Goal: Check status

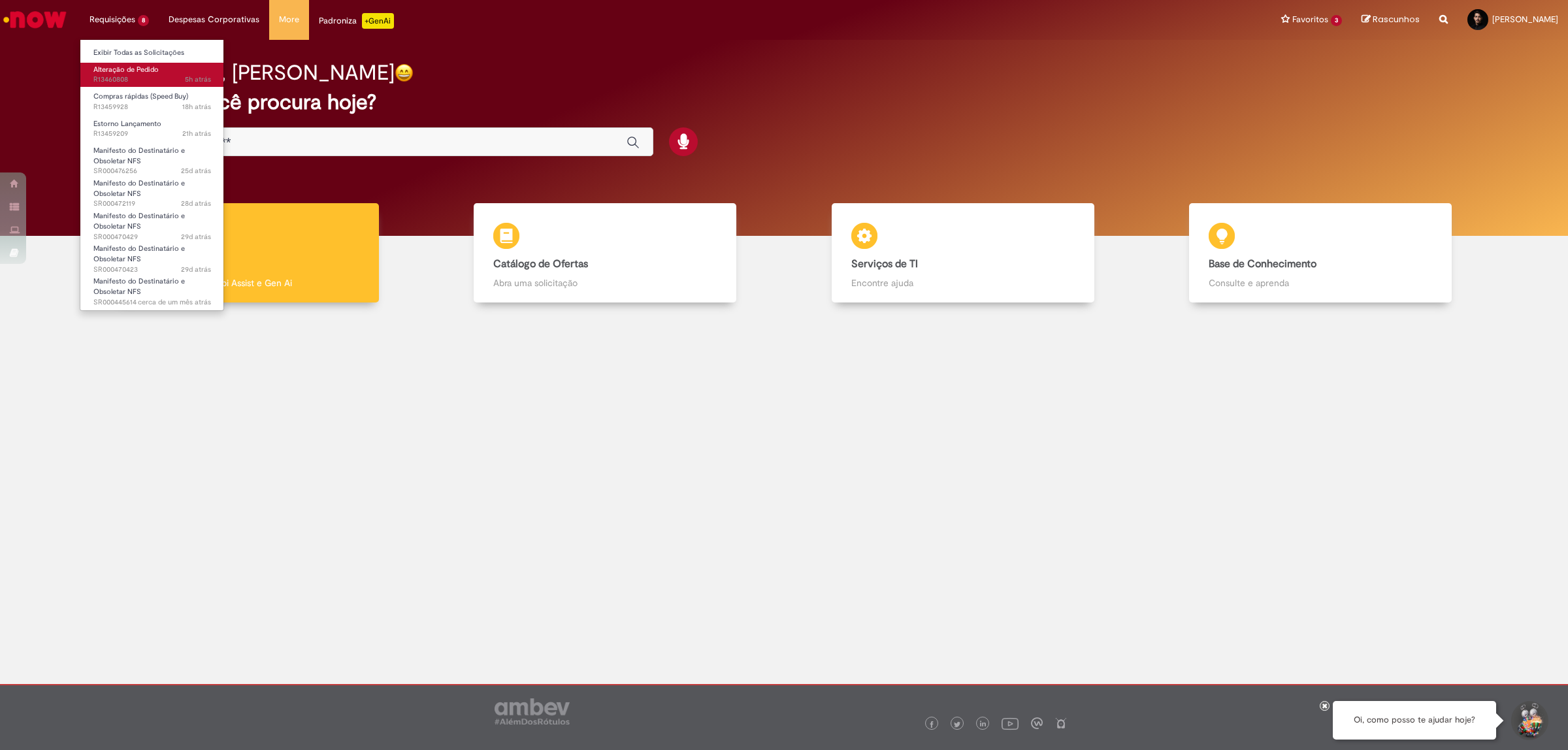
click at [139, 63] on link "Alteração de Pedido 5h atrás 5 horas atrás R13460808" at bounding box center [152, 74] width 144 height 24
click at [126, 102] on span "18h atrás 18 horas atrás R13459928" at bounding box center [152, 107] width 118 height 11
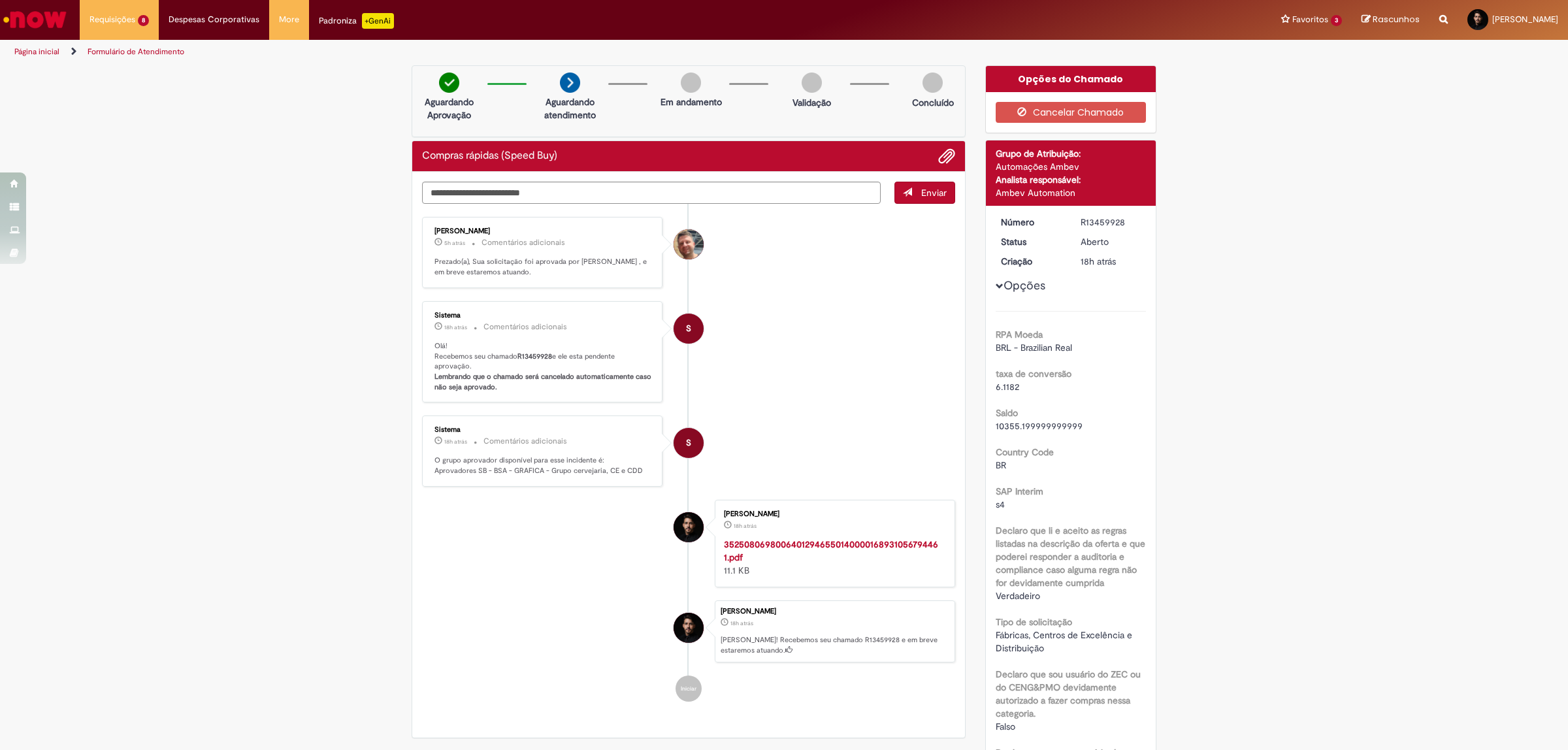
click at [935, 347] on li "S Sistema 18h atrás 18 horas atrás Comentários adicionais Olá! Recebemos seu ch…" at bounding box center [688, 351] width 533 height 102
click at [873, 387] on li "S Sistema 18h atrás 18 horas atrás Comentários adicionais Olá! Recebemos seu ch…" at bounding box center [688, 351] width 533 height 102
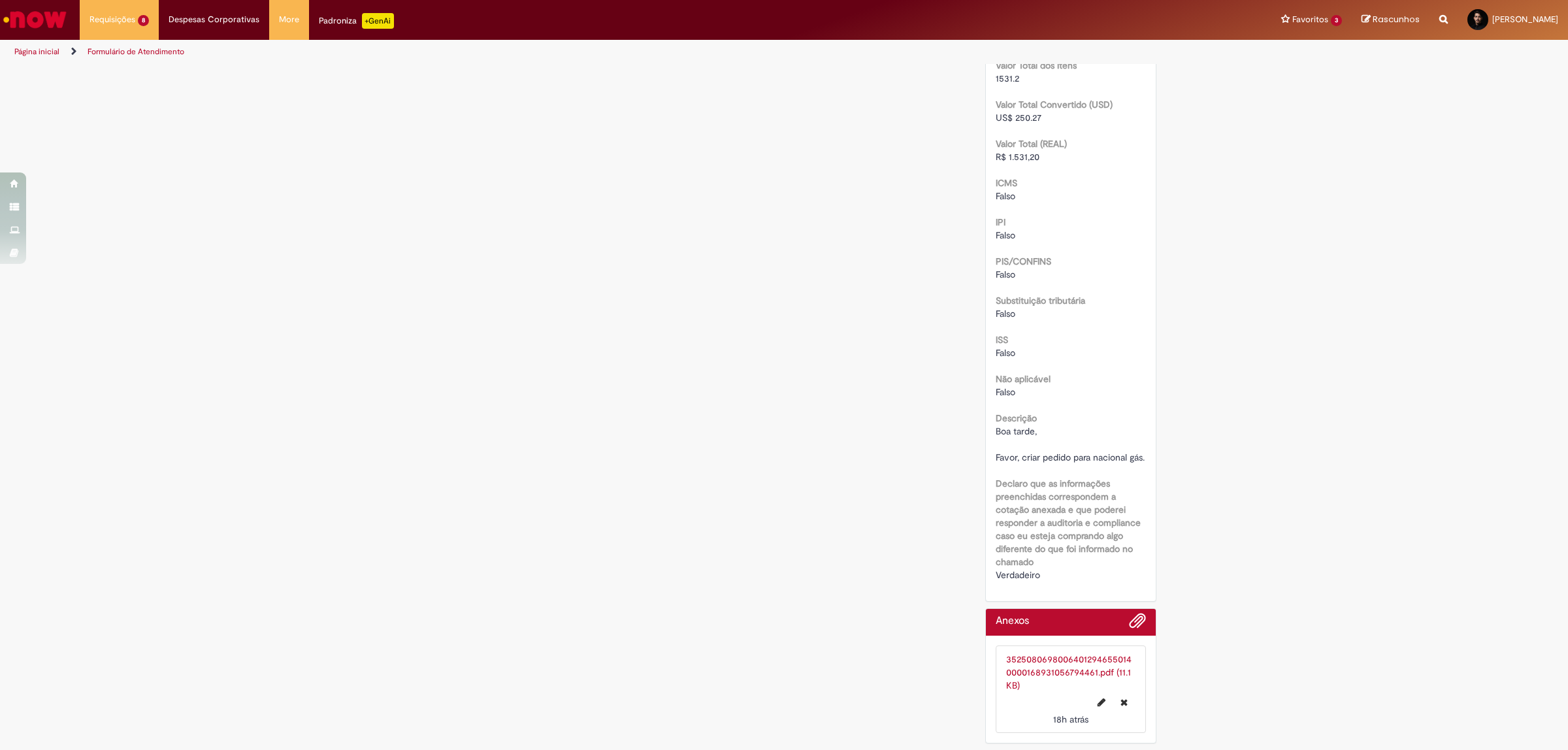
scroll to position [1243, 0]
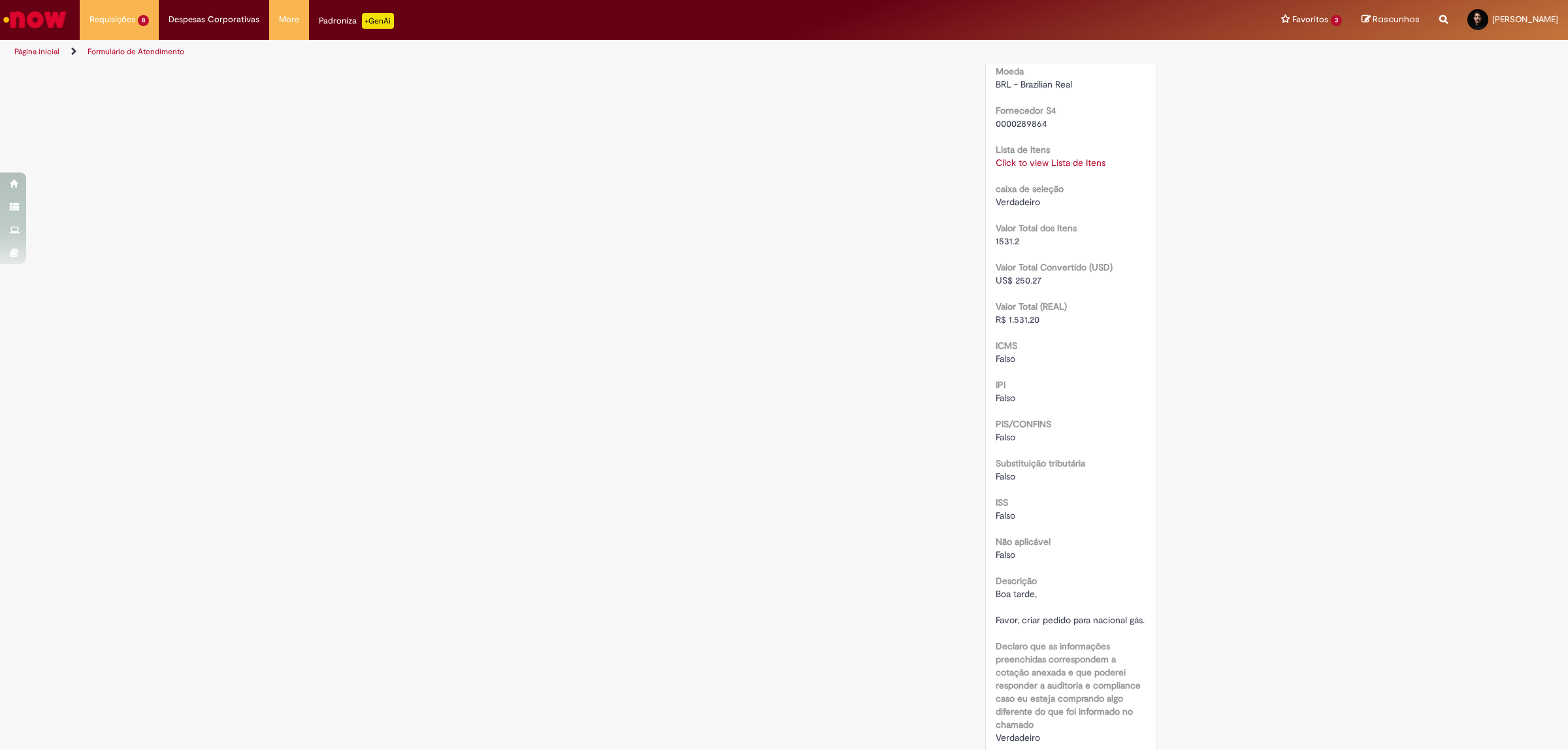
click at [1040, 156] on div "Click to view Lista de Itens Click to view Lista de Itens" at bounding box center [1071, 163] width 151 height 13
click at [1030, 157] on link "Click to view Lista de Itens" at bounding box center [1050, 163] width 110 height 12
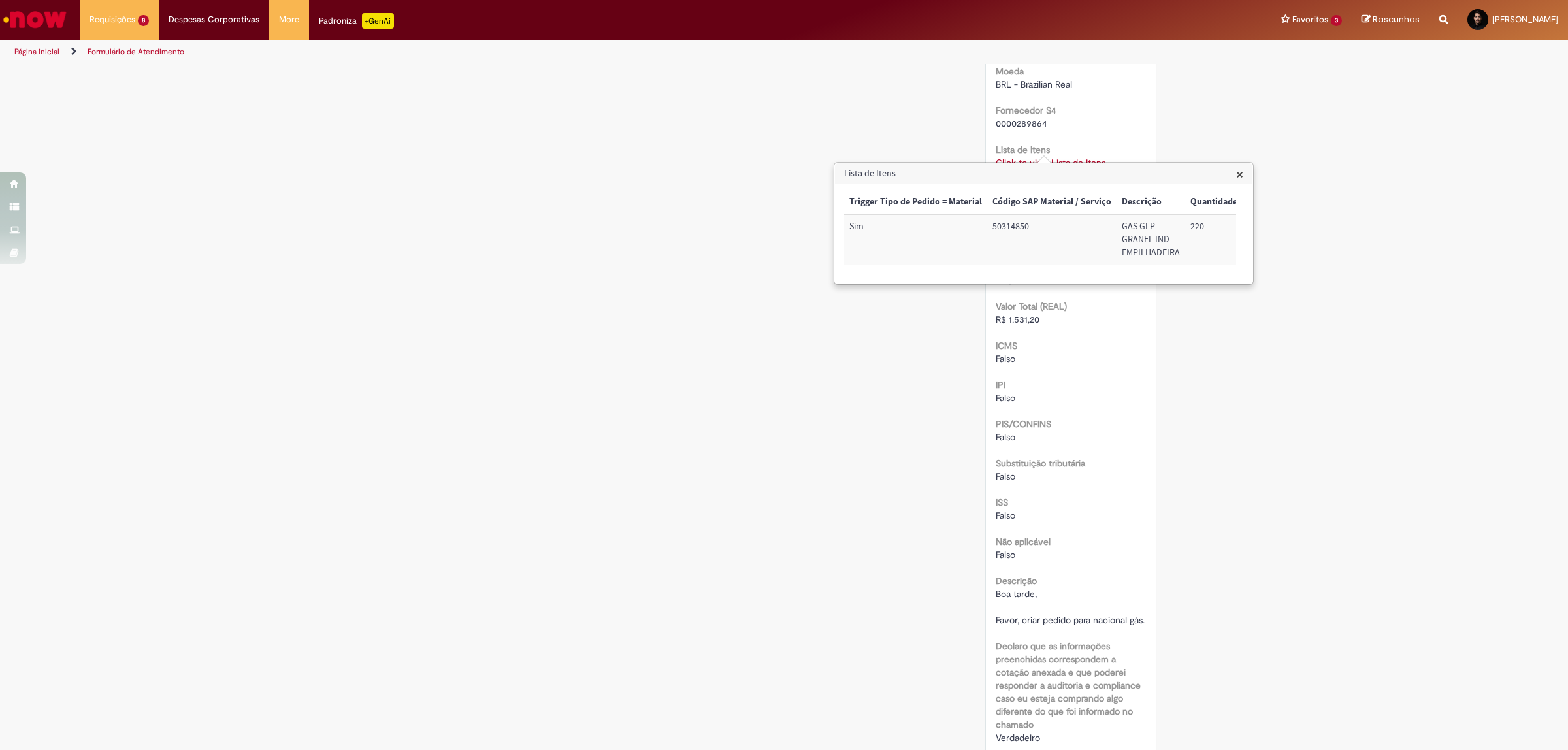
click at [1018, 118] on span "0000289864" at bounding box center [1022, 124] width 52 height 12
click at [1015, 227] on td "71026501" at bounding box center [1026, 240] width 69 height 50
copy td "71026501"
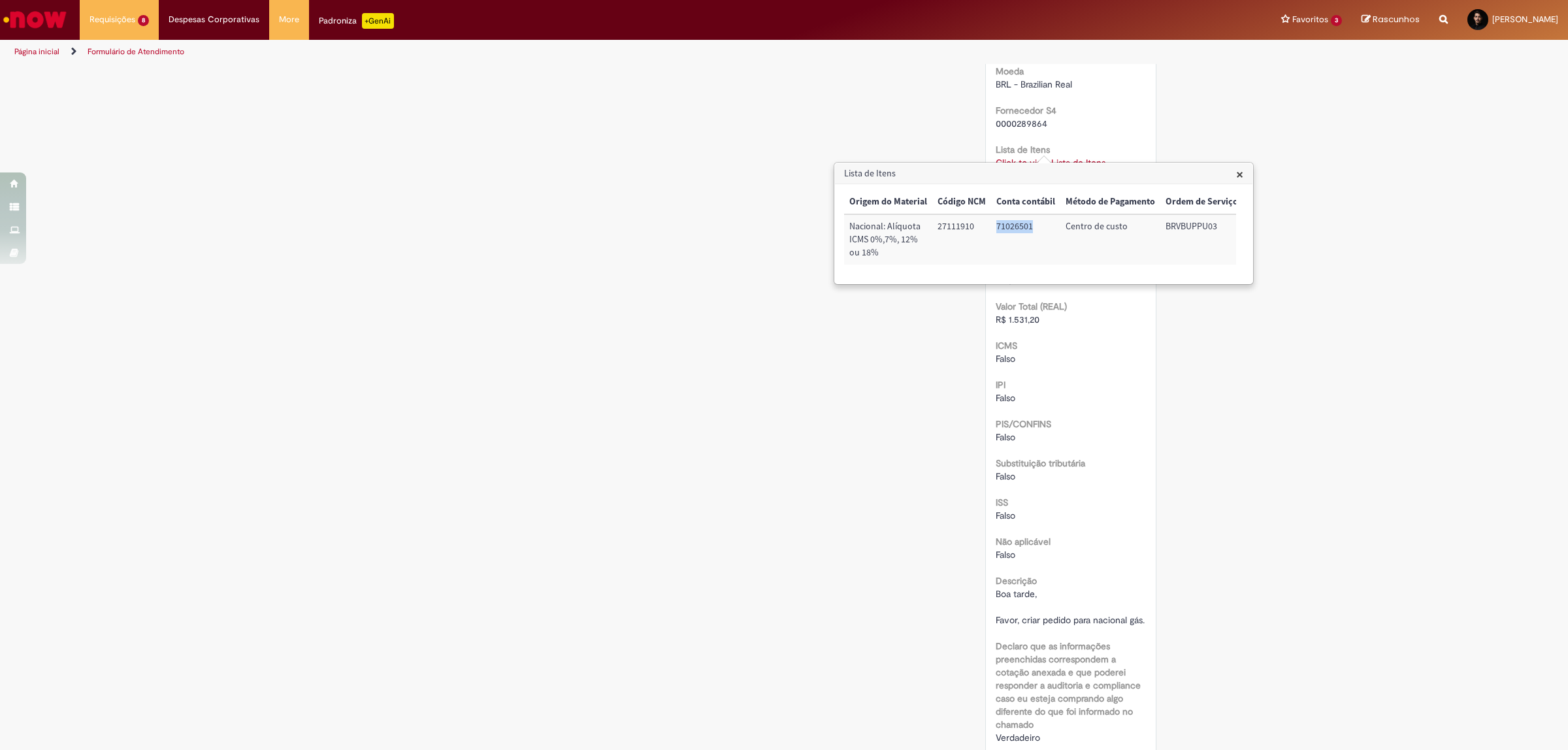
click at [1178, 227] on td "BRVBUPPU03" at bounding box center [1201, 240] width 83 height 50
copy td "BRVBUPPU03"
